Goal: Information Seeking & Learning: Learn about a topic

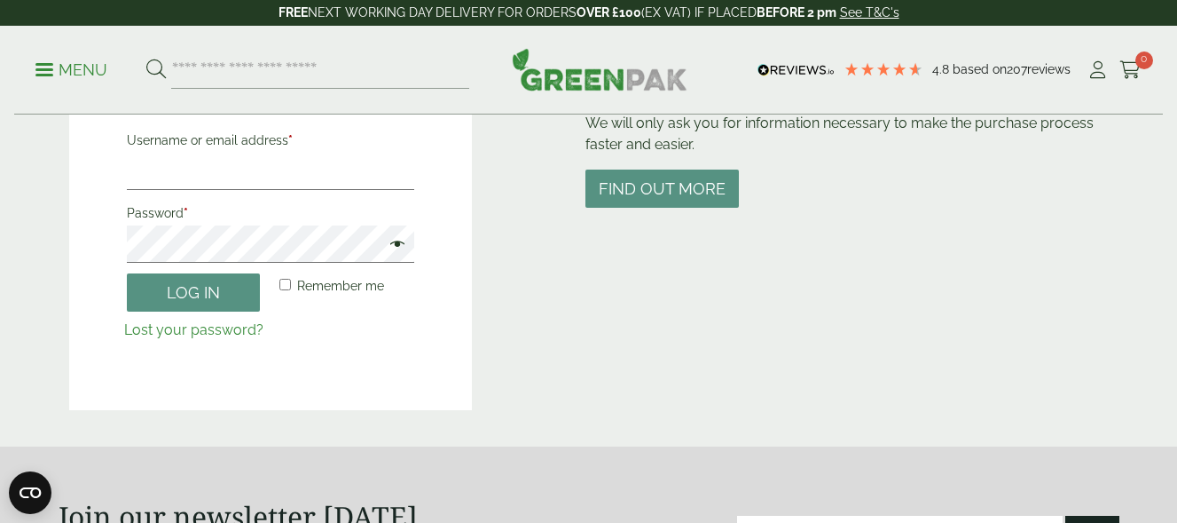
scroll to position [266, 0]
type input "**********"
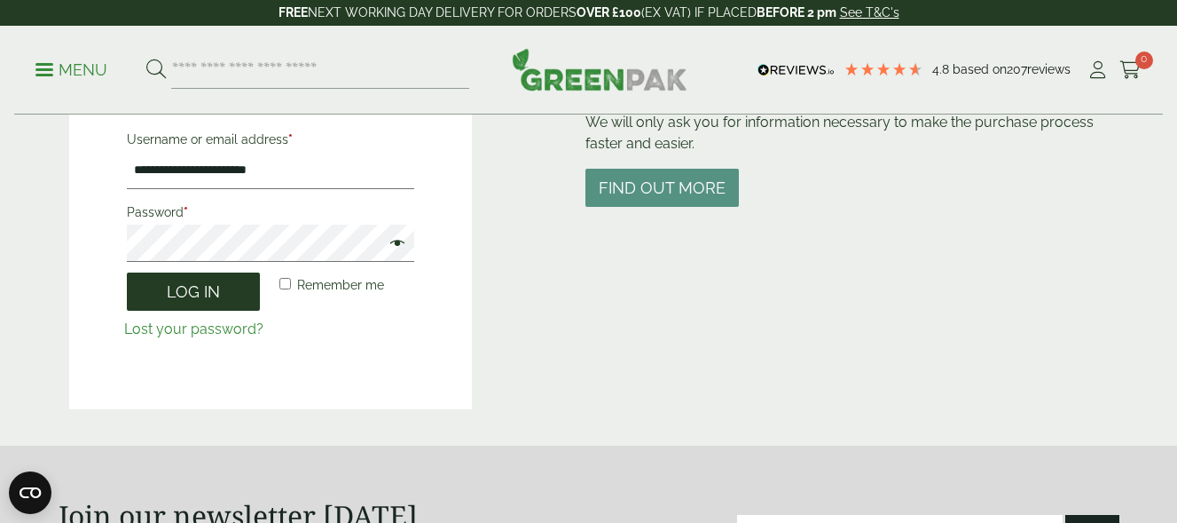
click at [196, 287] on button "Log in" at bounding box center [193, 291] width 133 height 38
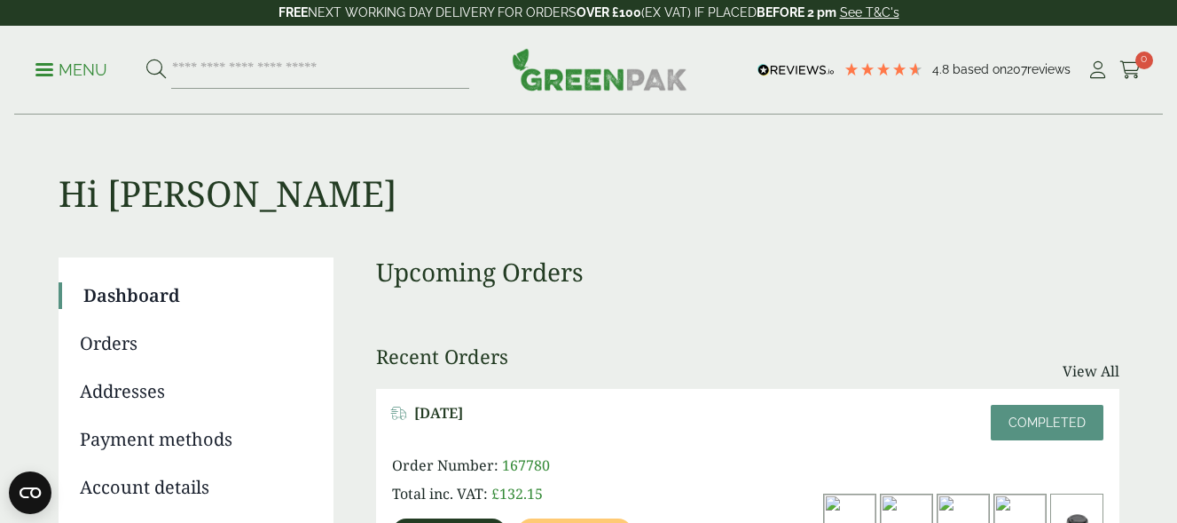
click at [571, 83] on img at bounding box center [600, 69] width 176 height 43
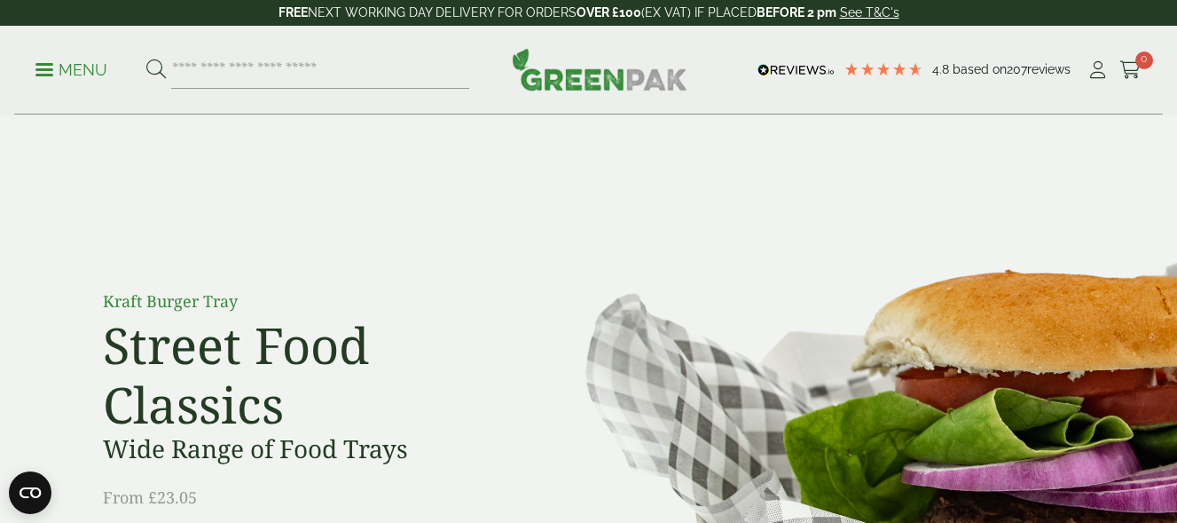
click at [59, 69] on p "Menu" at bounding box center [71, 69] width 72 height 21
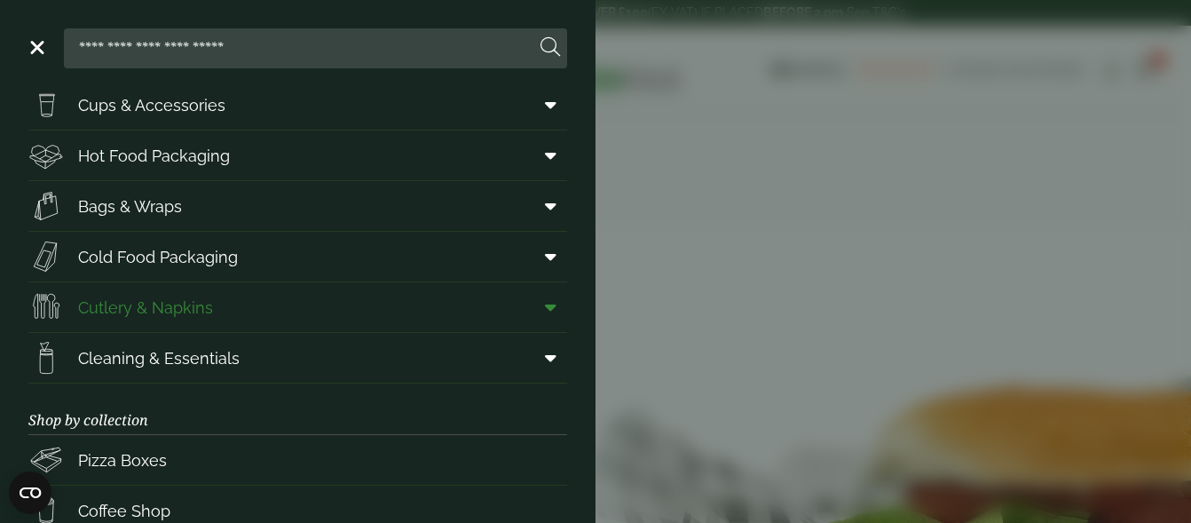
scroll to position [89, 0]
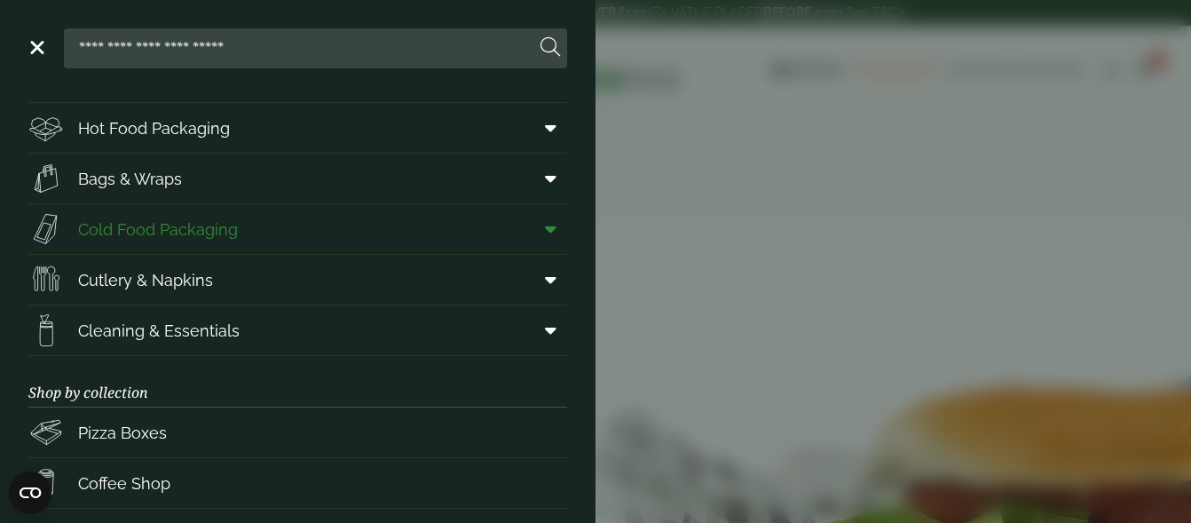
click at [290, 229] on link "Cold Food Packaging" at bounding box center [297, 229] width 539 height 50
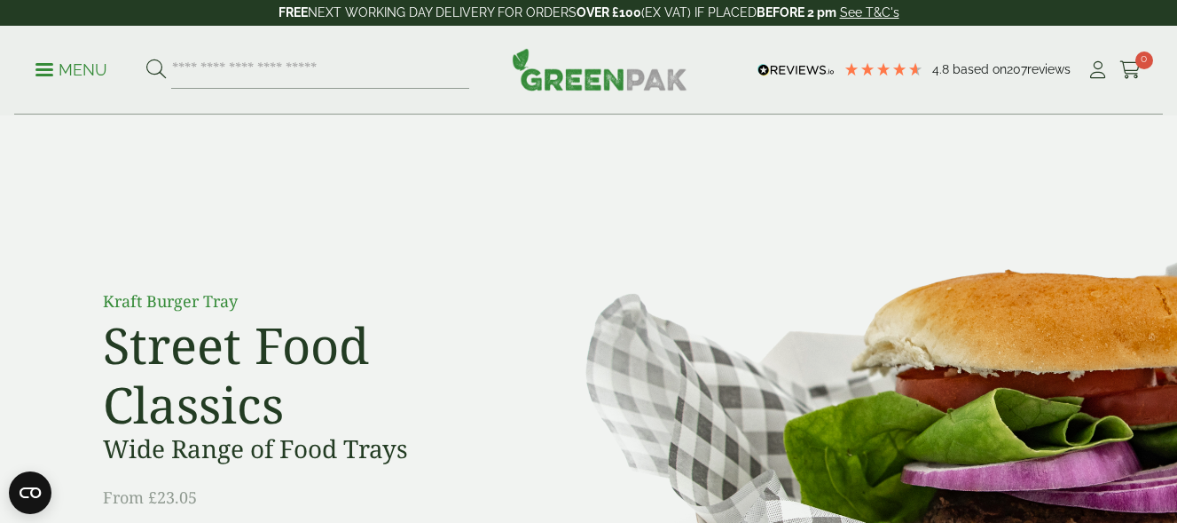
click at [31, 72] on div "Menu 4.8 Based on 207 reviews My Account" at bounding box center [588, 70] width 1149 height 89
click at [34, 72] on div "Menu 4.8 Based on 207 reviews My Account" at bounding box center [588, 70] width 1149 height 89
click at [45, 68] on span at bounding box center [44, 69] width 18 height 3
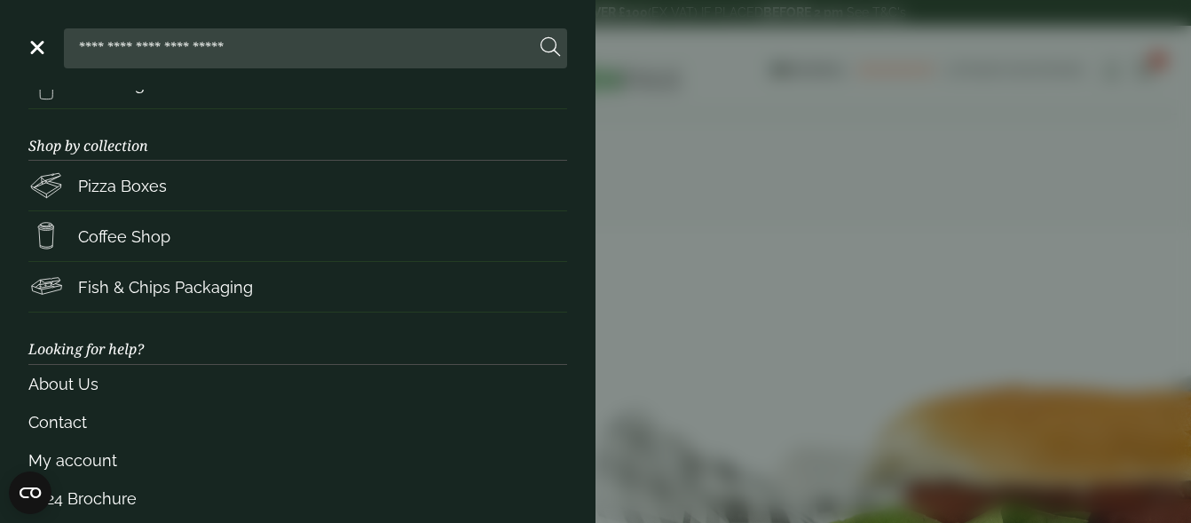
scroll to position [355, 0]
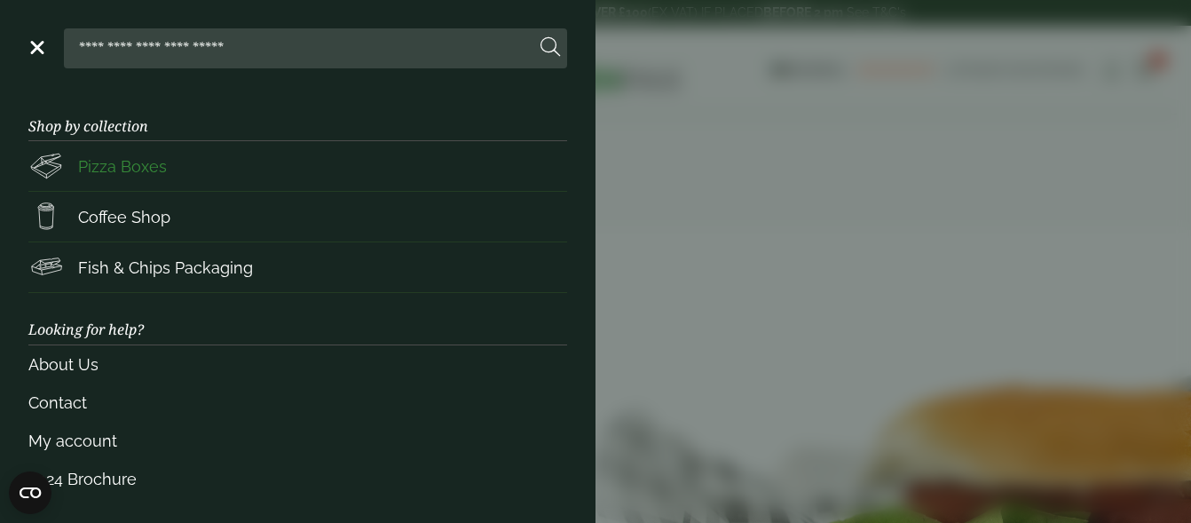
click at [142, 171] on span "Pizza Boxes" at bounding box center [122, 166] width 89 height 24
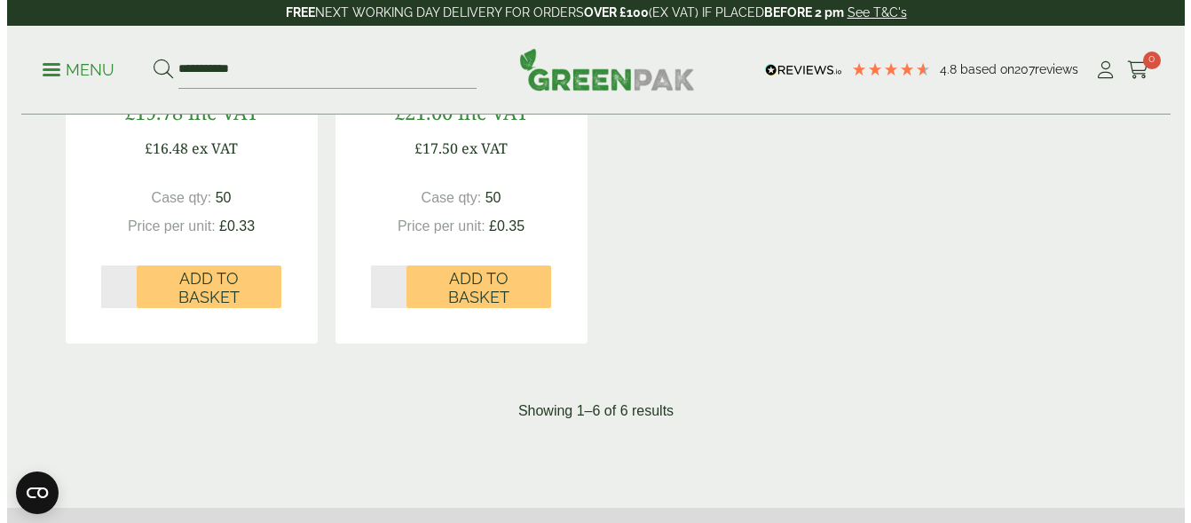
scroll to position [1242, 0]
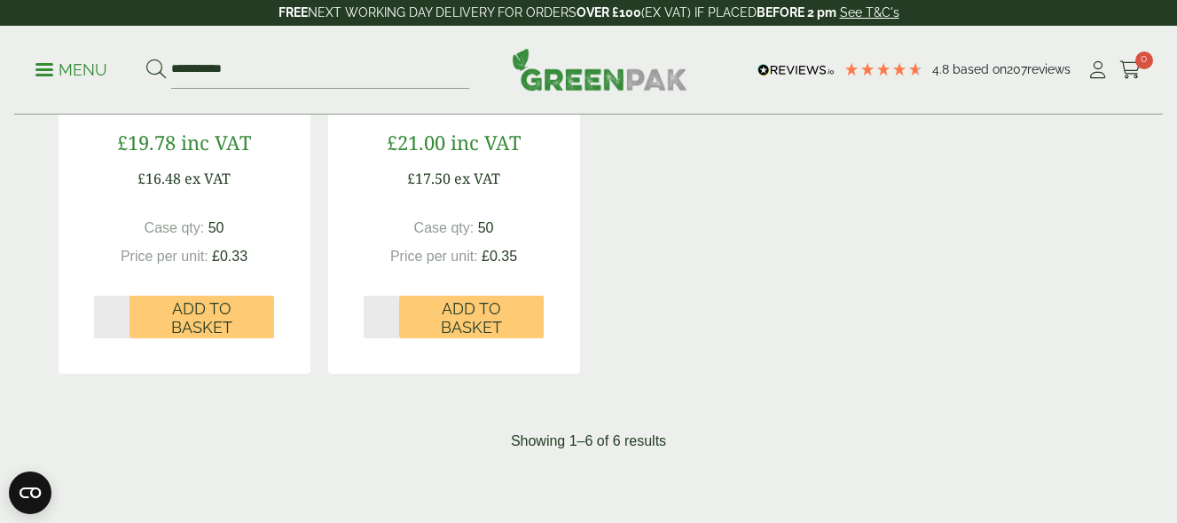
click at [43, 65] on link "Menu" at bounding box center [71, 68] width 72 height 18
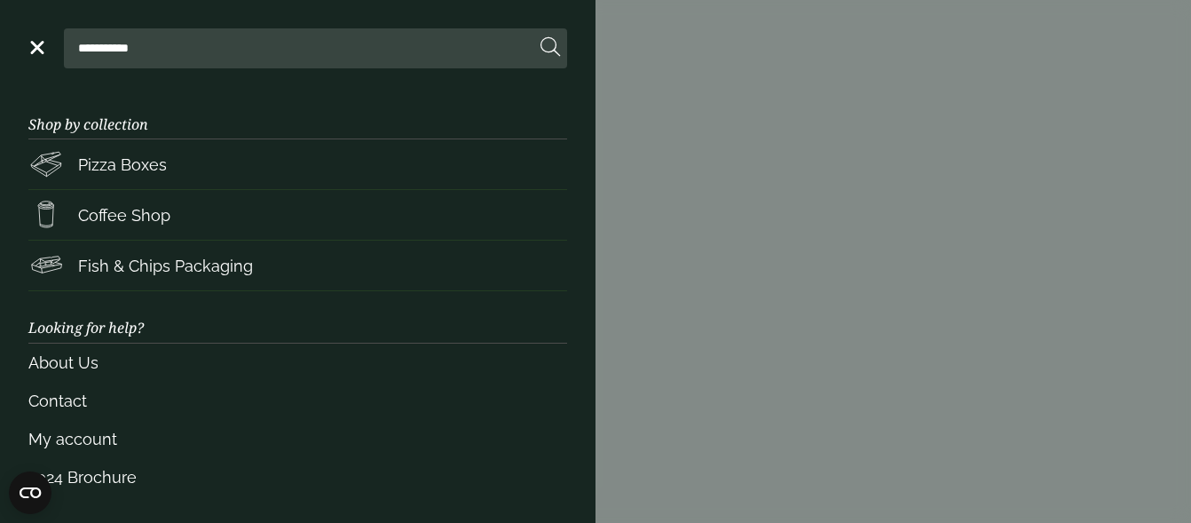
scroll to position [358, 0]
click at [143, 252] on span "Fish & Chips Packaging" at bounding box center [165, 264] width 175 height 24
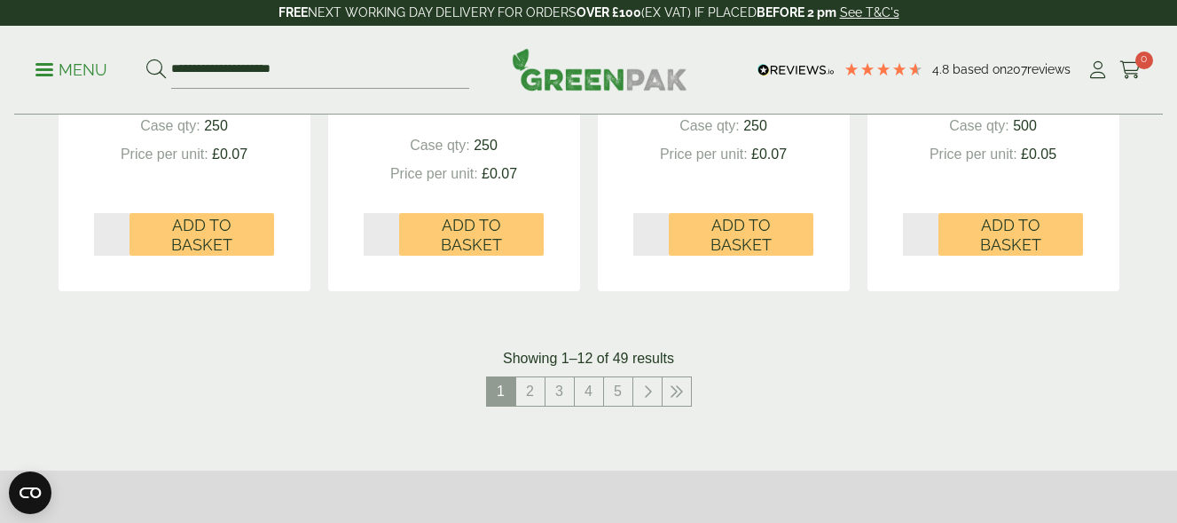
scroll to position [1952, 0]
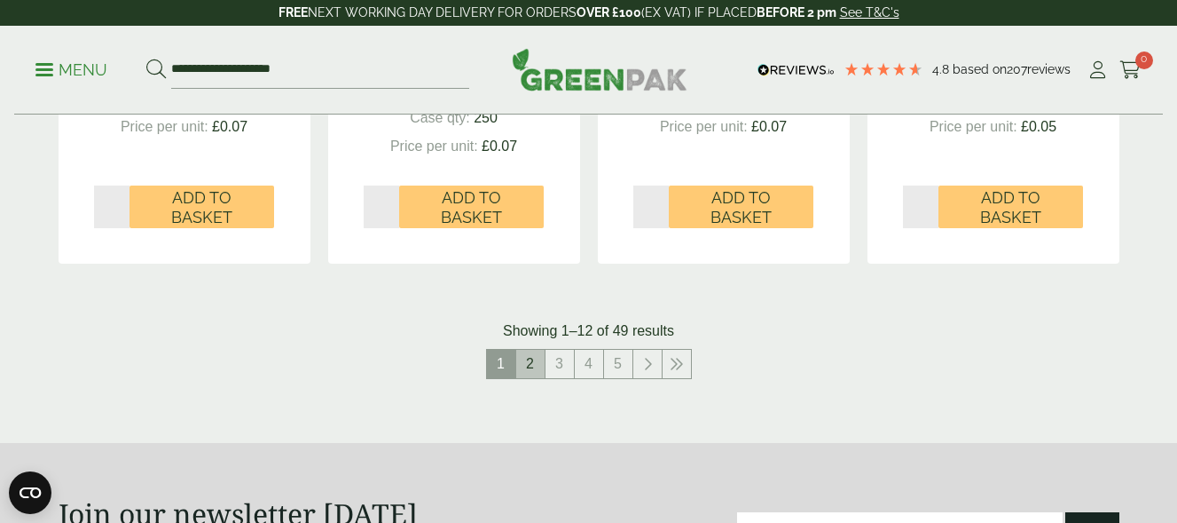
click at [524, 364] on link "2" at bounding box center [530, 364] width 28 height 28
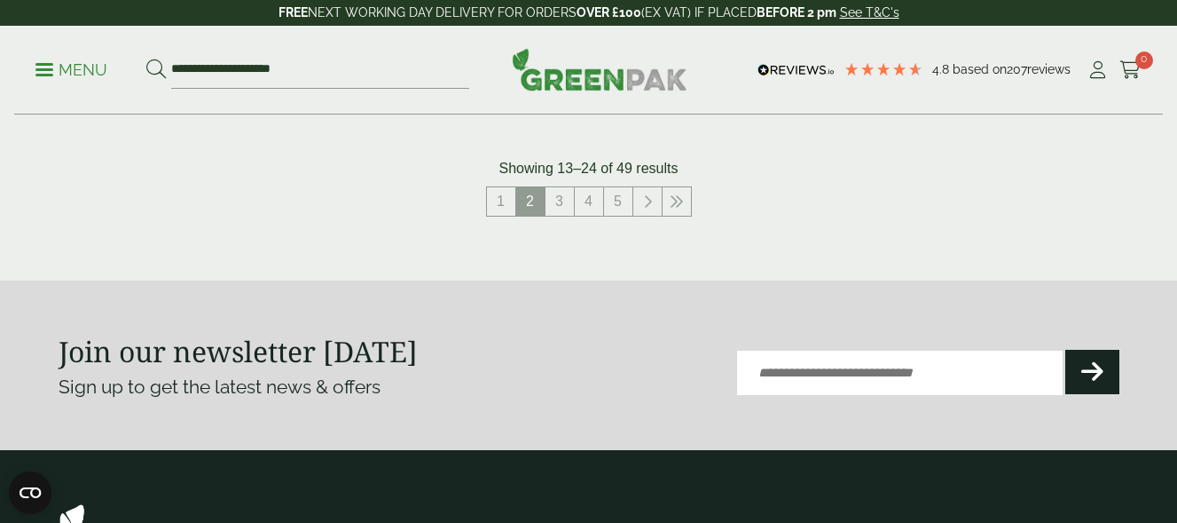
scroll to position [2130, 0]
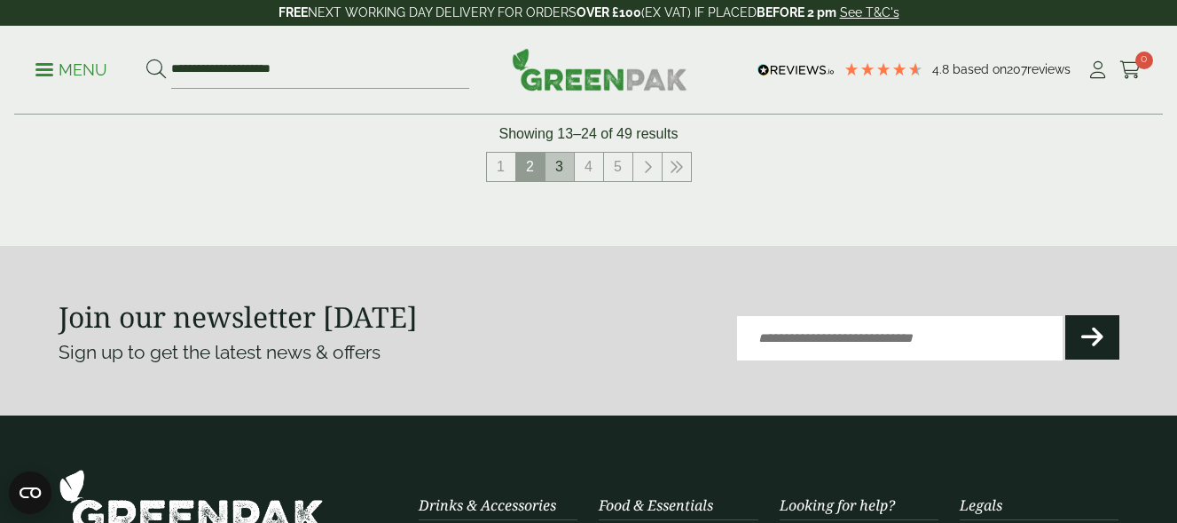
click at [561, 174] on link "3" at bounding box center [560, 167] width 28 height 28
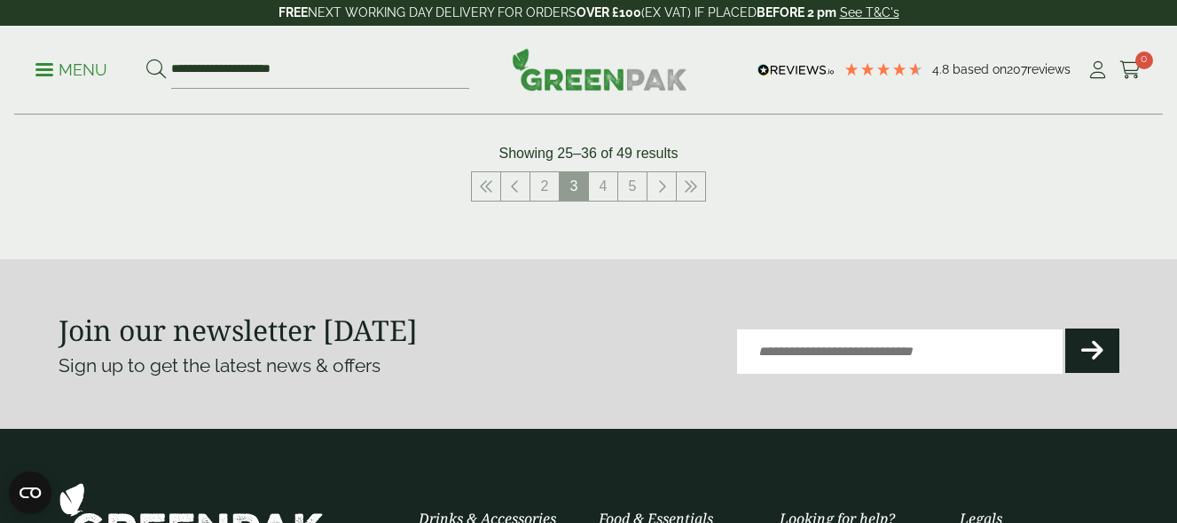
scroll to position [2041, 0]
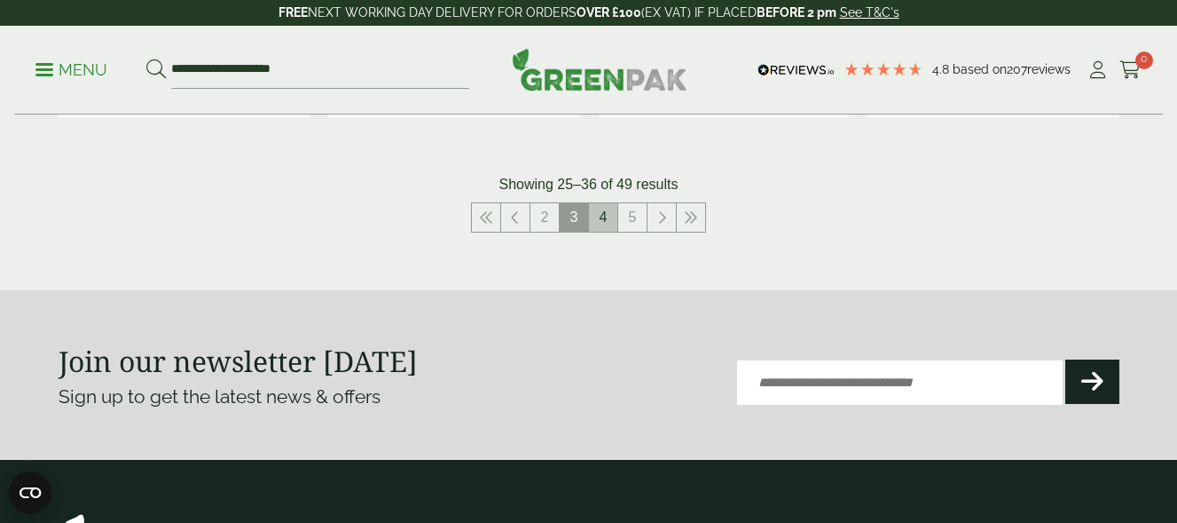
click at [602, 213] on link "4" at bounding box center [603, 217] width 28 height 28
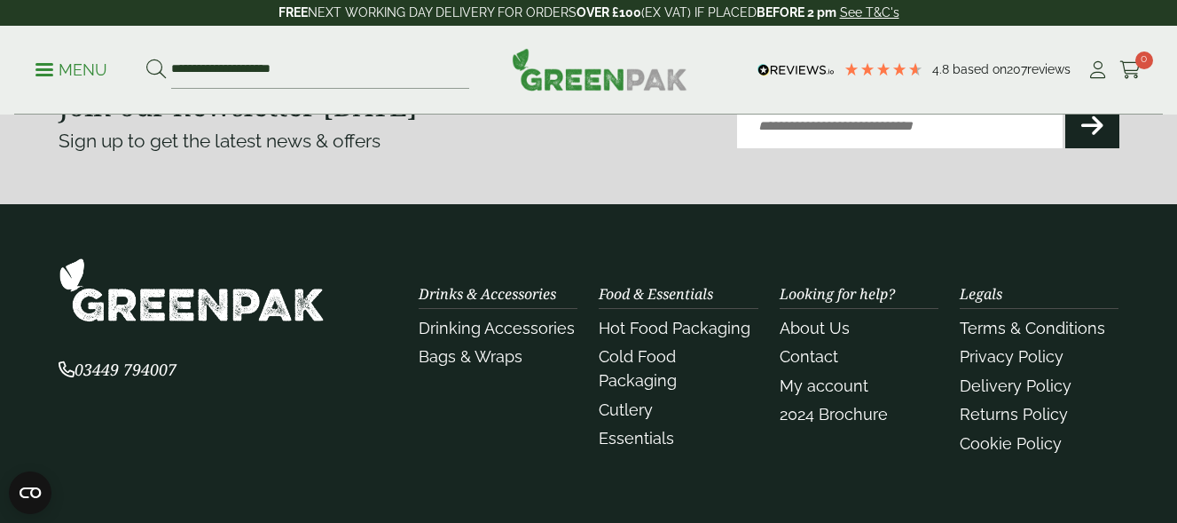
scroll to position [2030, 0]
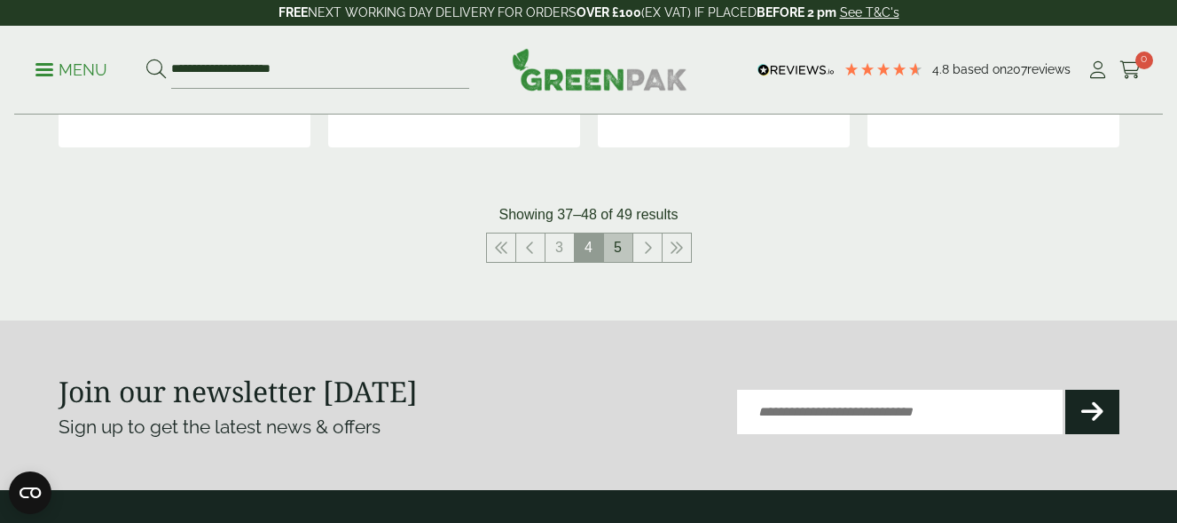
click at [618, 254] on link "5" at bounding box center [618, 247] width 28 height 28
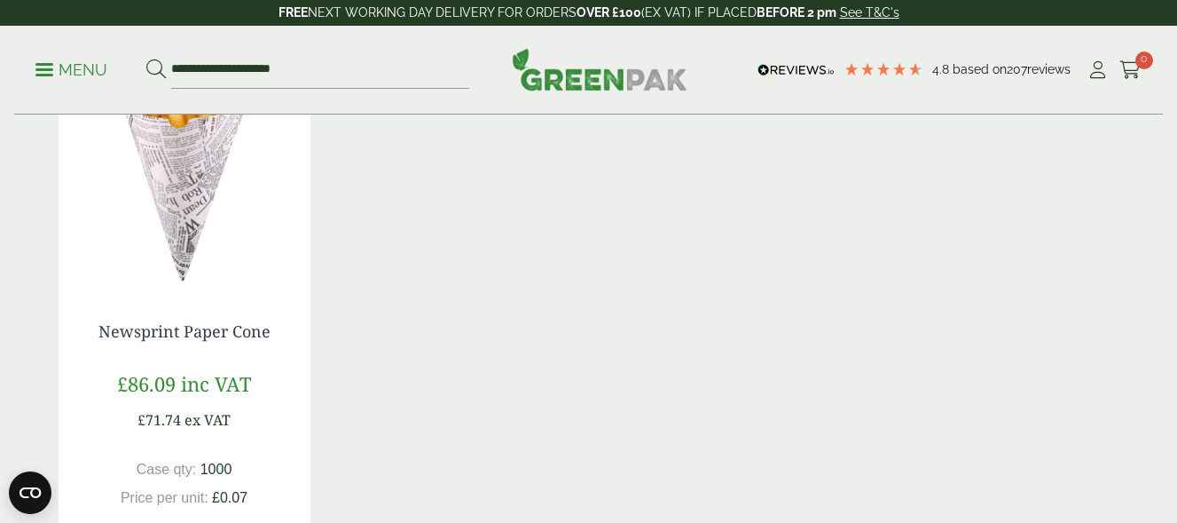
scroll to position [621, 0]
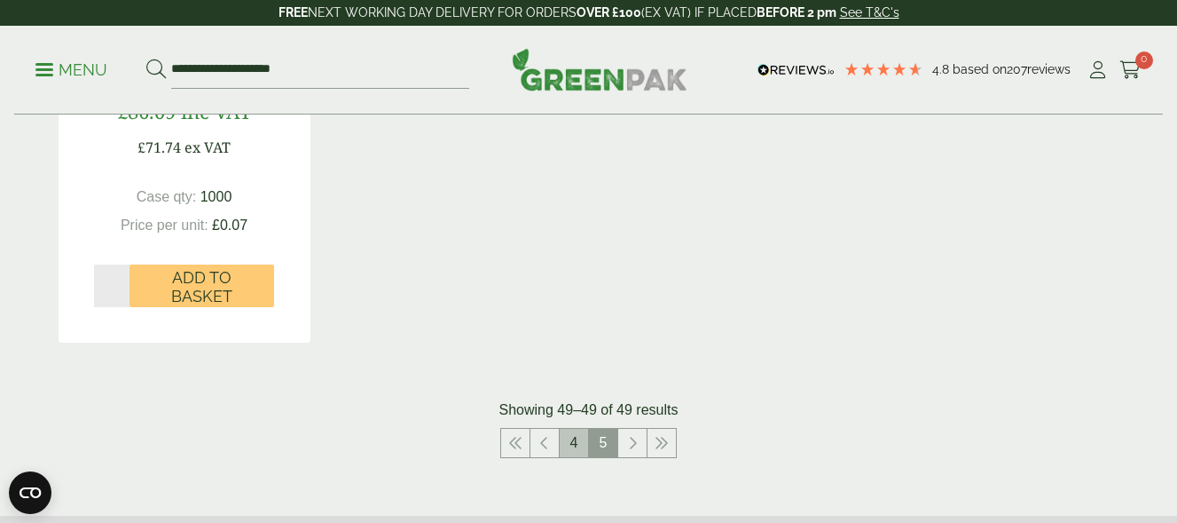
click at [588, 441] on li "4" at bounding box center [574, 443] width 29 height 30
click at [582, 445] on link "4" at bounding box center [574, 443] width 28 height 28
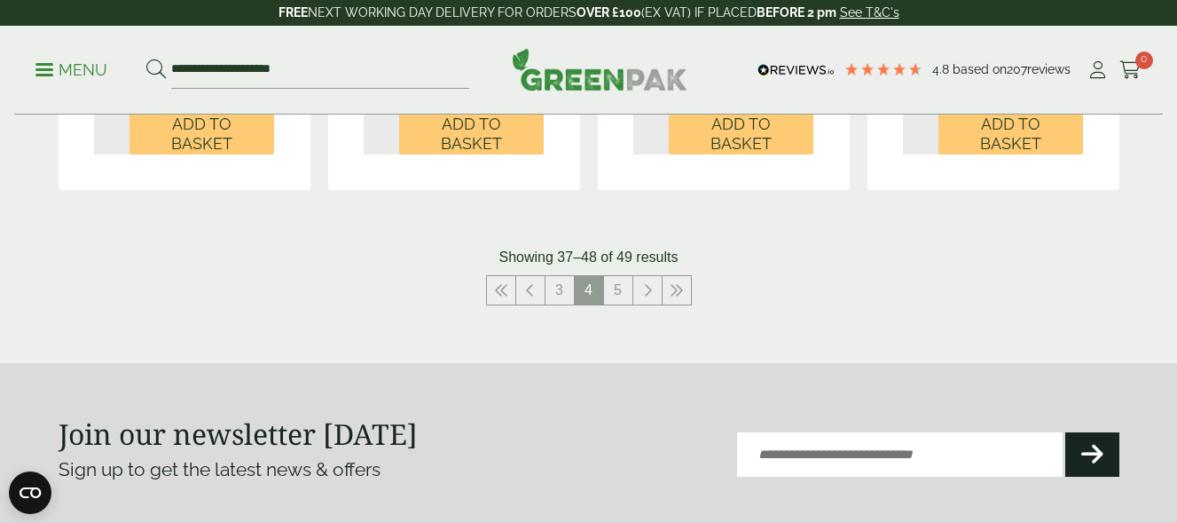
scroll to position [2041, 0]
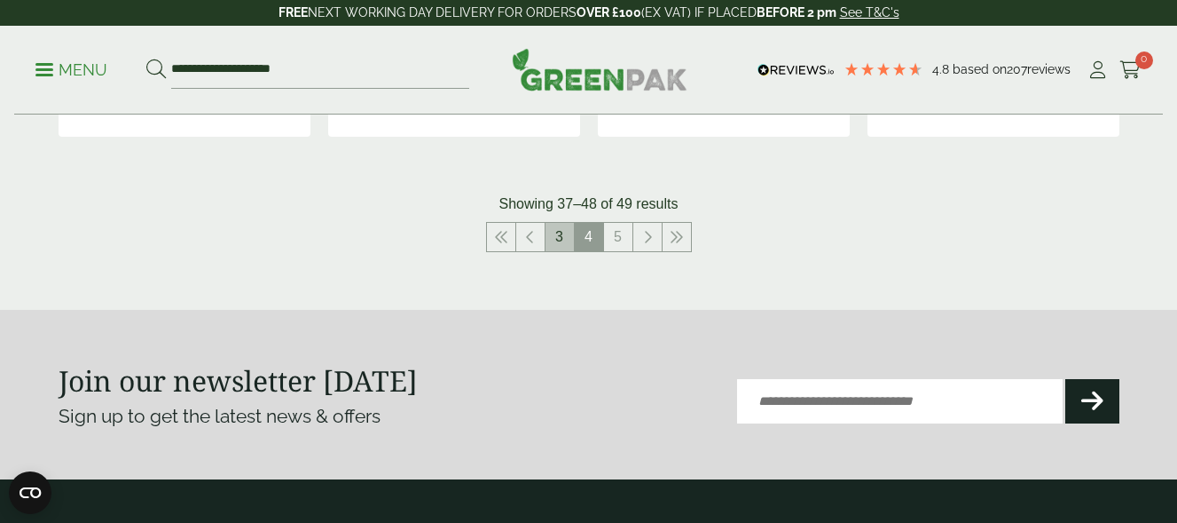
click at [561, 242] on link "3" at bounding box center [560, 237] width 28 height 28
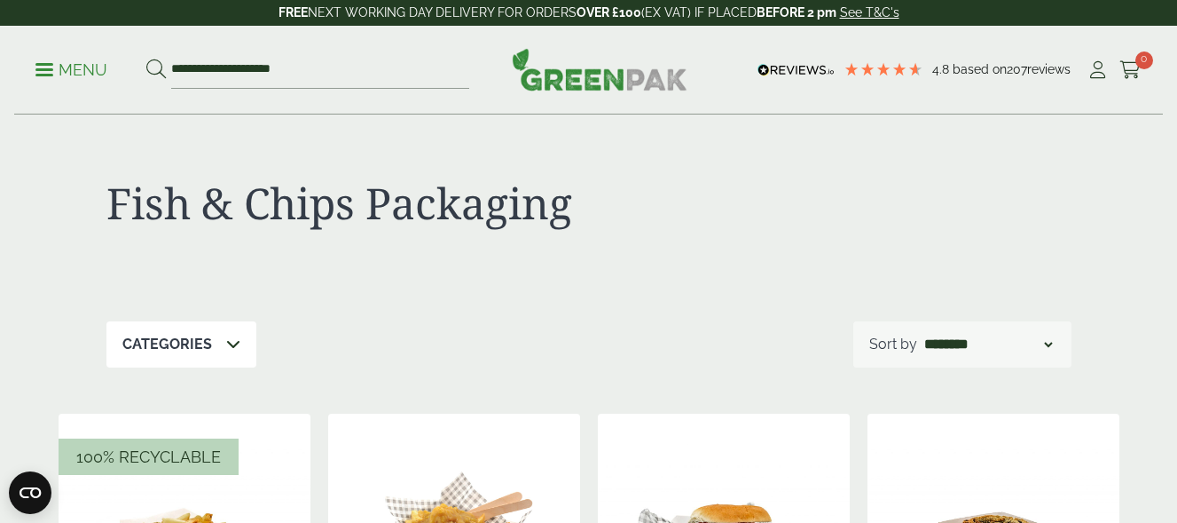
click at [42, 70] on span at bounding box center [44, 69] width 18 height 3
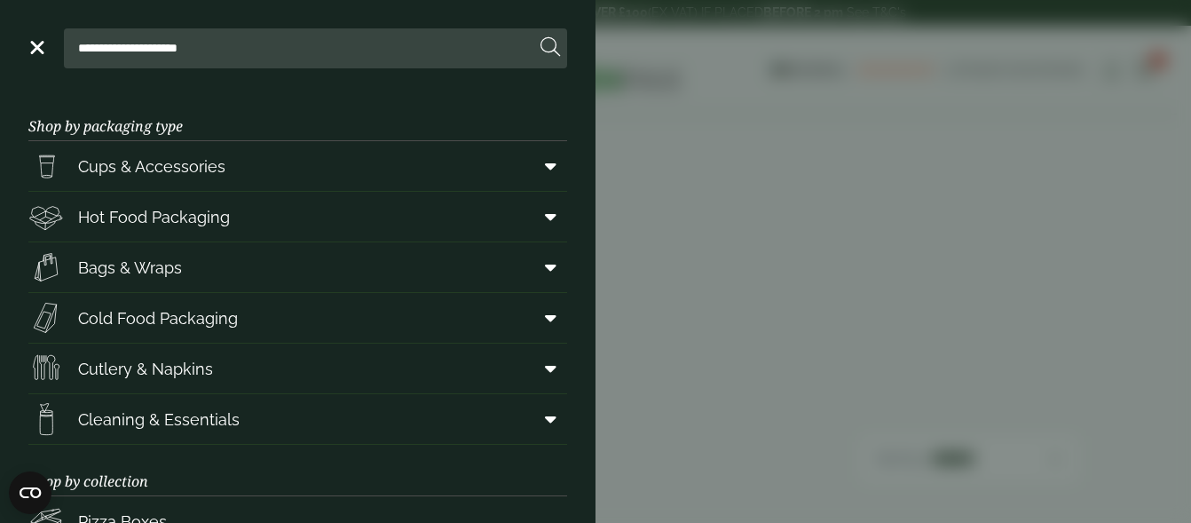
click at [41, 42] on link "Menu" at bounding box center [36, 46] width 18 height 18
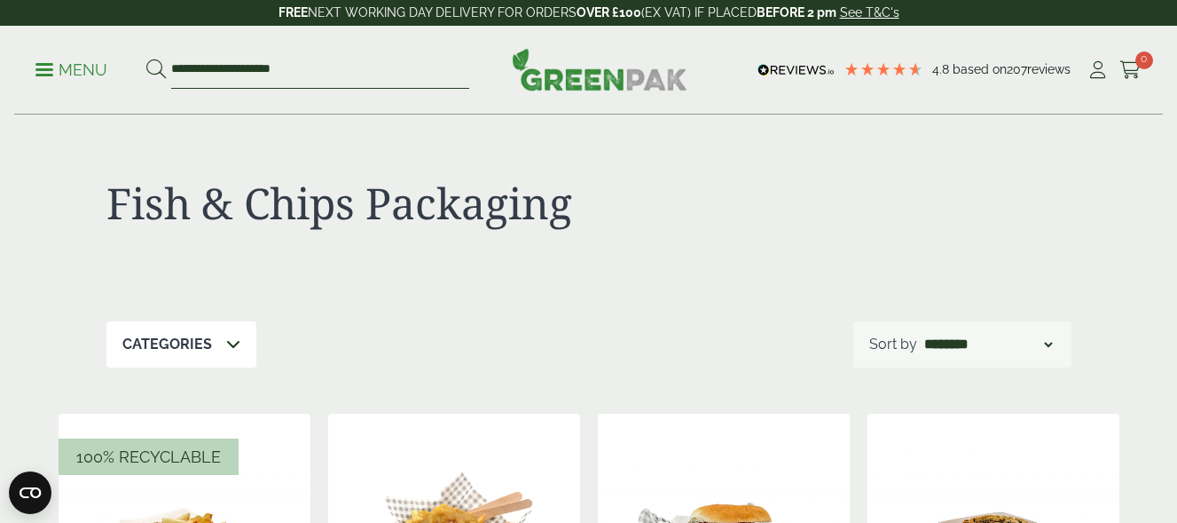
click at [226, 68] on input "**********" at bounding box center [320, 69] width 298 height 37
click at [334, 68] on input "**********" at bounding box center [320, 69] width 298 height 37
